Goal: Task Accomplishment & Management: Use online tool/utility

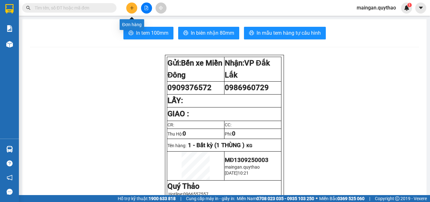
click at [128, 7] on button at bounding box center [131, 8] width 11 height 11
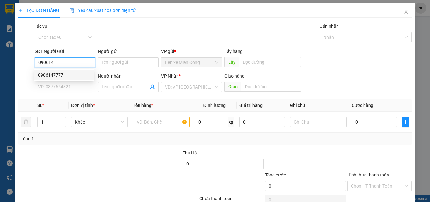
drag, startPoint x: 60, startPoint y: 77, endPoint x: 82, endPoint y: 72, distance: 22.9
click at [60, 77] on div "0906147777" at bounding box center [64, 75] width 53 height 7
type input "0906147777"
type input "0987753778"
type input "0906147777"
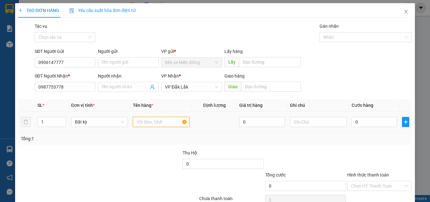
click at [156, 122] on input "text" at bounding box center [161, 122] width 57 height 10
type input "2 THÙNG"
click at [365, 154] on div at bounding box center [380, 160] width 66 height 22
click at [360, 119] on input "0" at bounding box center [374, 122] width 45 height 10
type input "2"
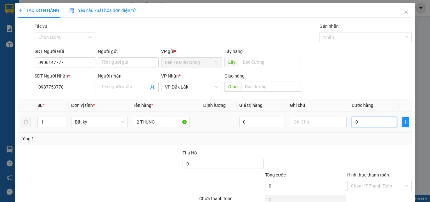
type input "2"
type input "20"
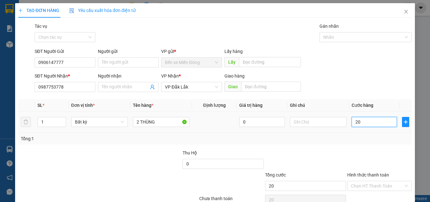
type input "200"
type input "200.000"
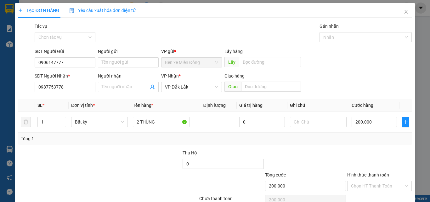
click at [385, 176] on label "Hình thức thanh toán" at bounding box center [369, 174] width 42 height 5
click at [385, 181] on input "Hình thức thanh toán" at bounding box center [377, 185] width 53 height 9
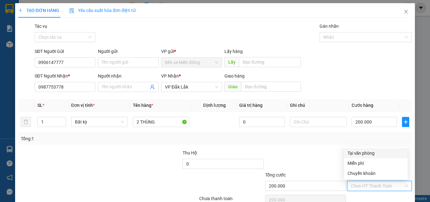
click at [377, 155] on div "Tại văn phòng" at bounding box center [376, 153] width 56 height 7
type input "0"
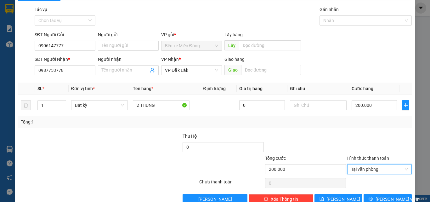
scroll to position [31, 0]
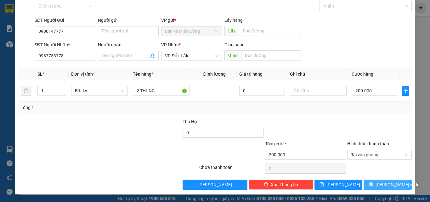
click at [378, 187] on button "[PERSON_NAME] và In" at bounding box center [388, 185] width 48 height 10
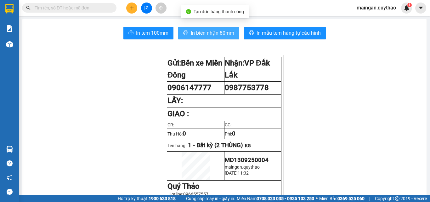
click at [199, 36] on span "In biên nhận 80mm" at bounding box center [212, 33] width 43 height 8
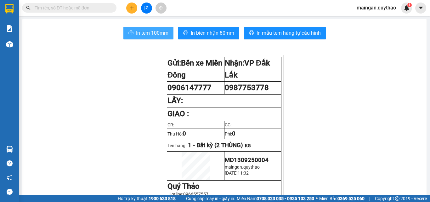
click at [147, 37] on span "In tem 100mm" at bounding box center [152, 33] width 32 height 8
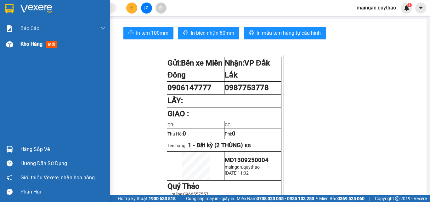
click at [46, 42] on div "Kho hàng mới" at bounding box center [39, 44] width 39 height 8
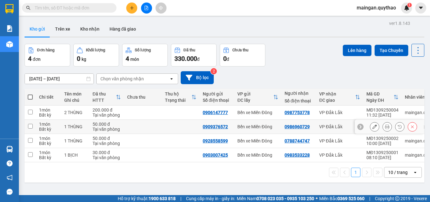
click at [385, 128] on icon at bounding box center [387, 126] width 4 height 4
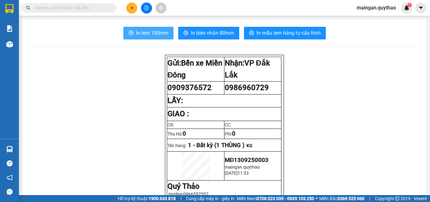
click at [142, 35] on span "In tem 100mm" at bounding box center [152, 33] width 32 height 8
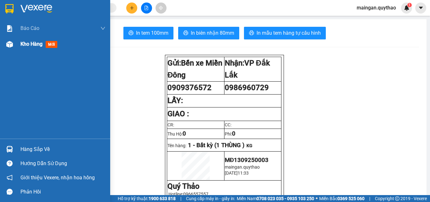
click at [40, 45] on span "Kho hàng" at bounding box center [31, 44] width 22 height 6
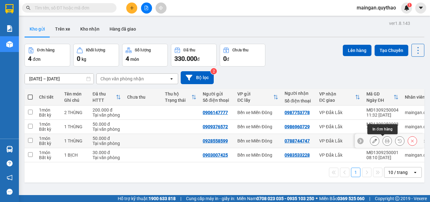
click at [383, 144] on button at bounding box center [387, 140] width 9 height 11
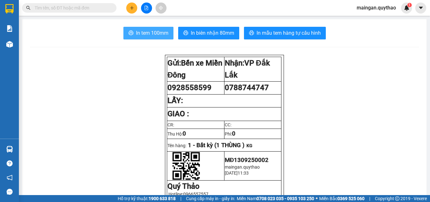
click at [163, 37] on span "In tem 100mm" at bounding box center [152, 33] width 32 height 8
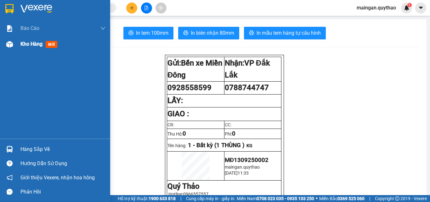
click at [20, 44] on div "Kho hàng mới" at bounding box center [55, 44] width 110 height 16
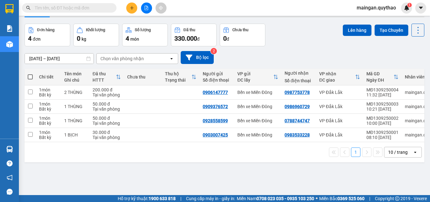
scroll to position [29, 0]
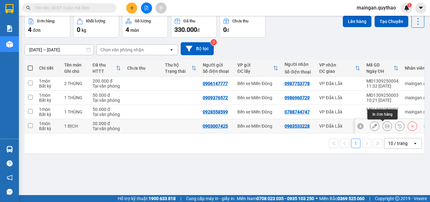
click at [383, 124] on button at bounding box center [387, 126] width 9 height 11
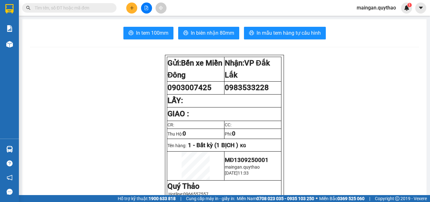
click at [175, 27] on div "In tem 100mm In biên nhận 80mm In mẫu tem hàng tự cấu hình" at bounding box center [224, 33] width 389 height 13
click at [165, 32] on span "In tem 100mm" at bounding box center [152, 33] width 32 height 8
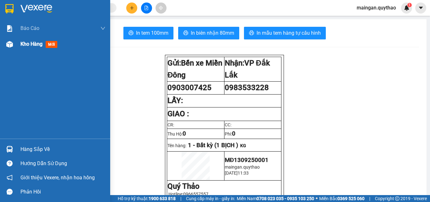
click at [70, 51] on div "Kho hàng mới" at bounding box center [62, 44] width 85 height 16
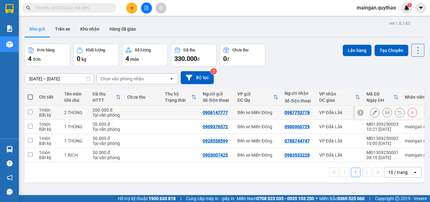
drag, startPoint x: 308, startPoint y: 111, endPoint x: 78, endPoint y: 68, distance: 234.4
click at [229, 107] on td "0906147777" at bounding box center [217, 113] width 35 height 14
checkbox input "true"
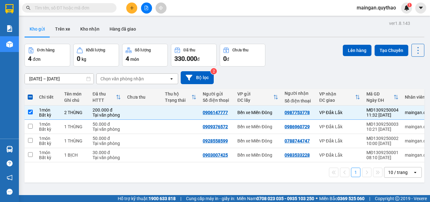
click at [98, 8] on input "text" at bounding box center [72, 7] width 74 height 7
paste input "0906147777"
type input "0906147777"
